Goal: Information Seeking & Learning: Learn about a topic

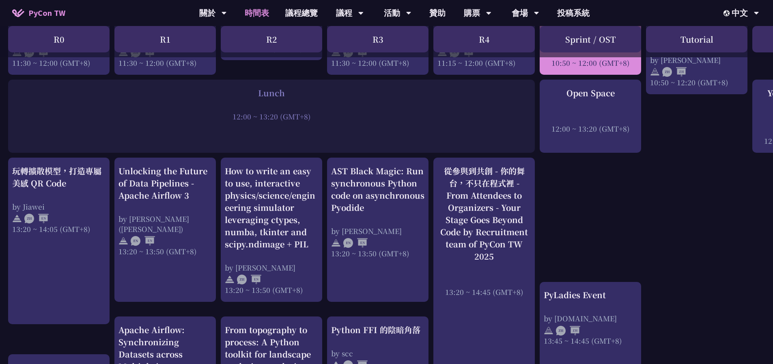
scroll to position [568, 0]
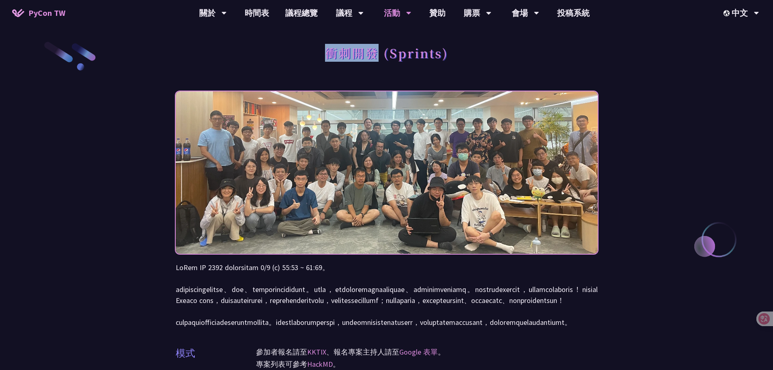
drag, startPoint x: 328, startPoint y: 54, endPoint x: 381, endPoint y: 55, distance: 52.8
click at [381, 55] on h1 "衝刺開發 (Sprints)" at bounding box center [386, 53] width 123 height 24
copy h1 "衝刺開發"
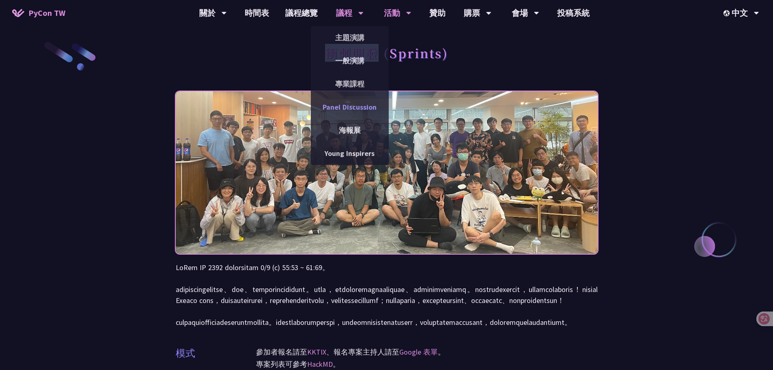
click at [359, 103] on link "Panel Discussion" at bounding box center [350, 106] width 78 height 19
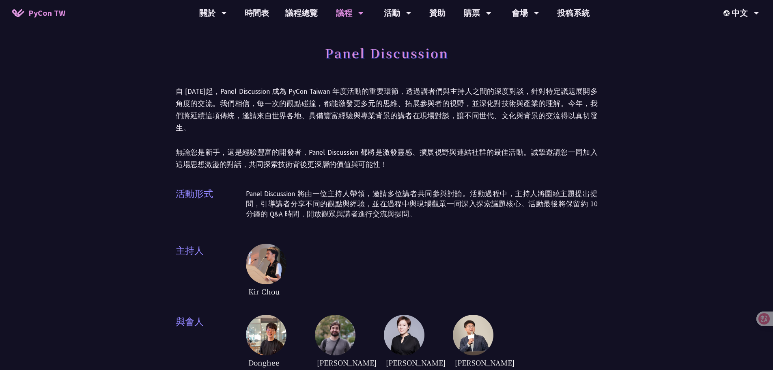
click at [546, 85] on p "自 2023 年起，Panel Discussion 成為 PyCon Taiwan 年度活動的重要環節，透過講者們與主持人之間的深度對談，針對特定議題展開多…" at bounding box center [387, 127] width 422 height 85
click at [306, 13] on link "議程總覽" at bounding box center [301, 13] width 49 height 26
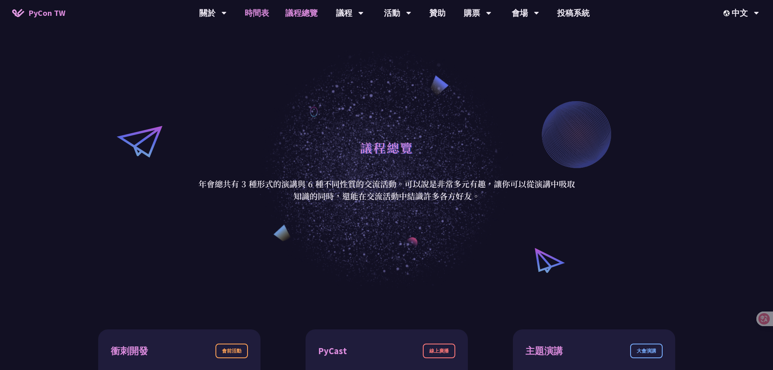
click at [259, 13] on link "時間表" at bounding box center [257, 13] width 41 height 26
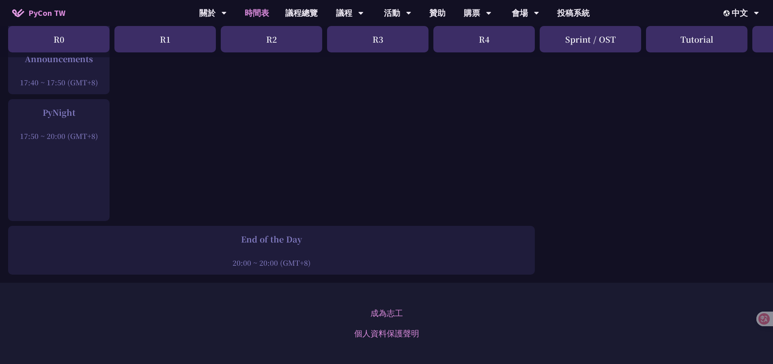
scroll to position [1231, 0]
